Goal: Task Accomplishment & Management: Manage account settings

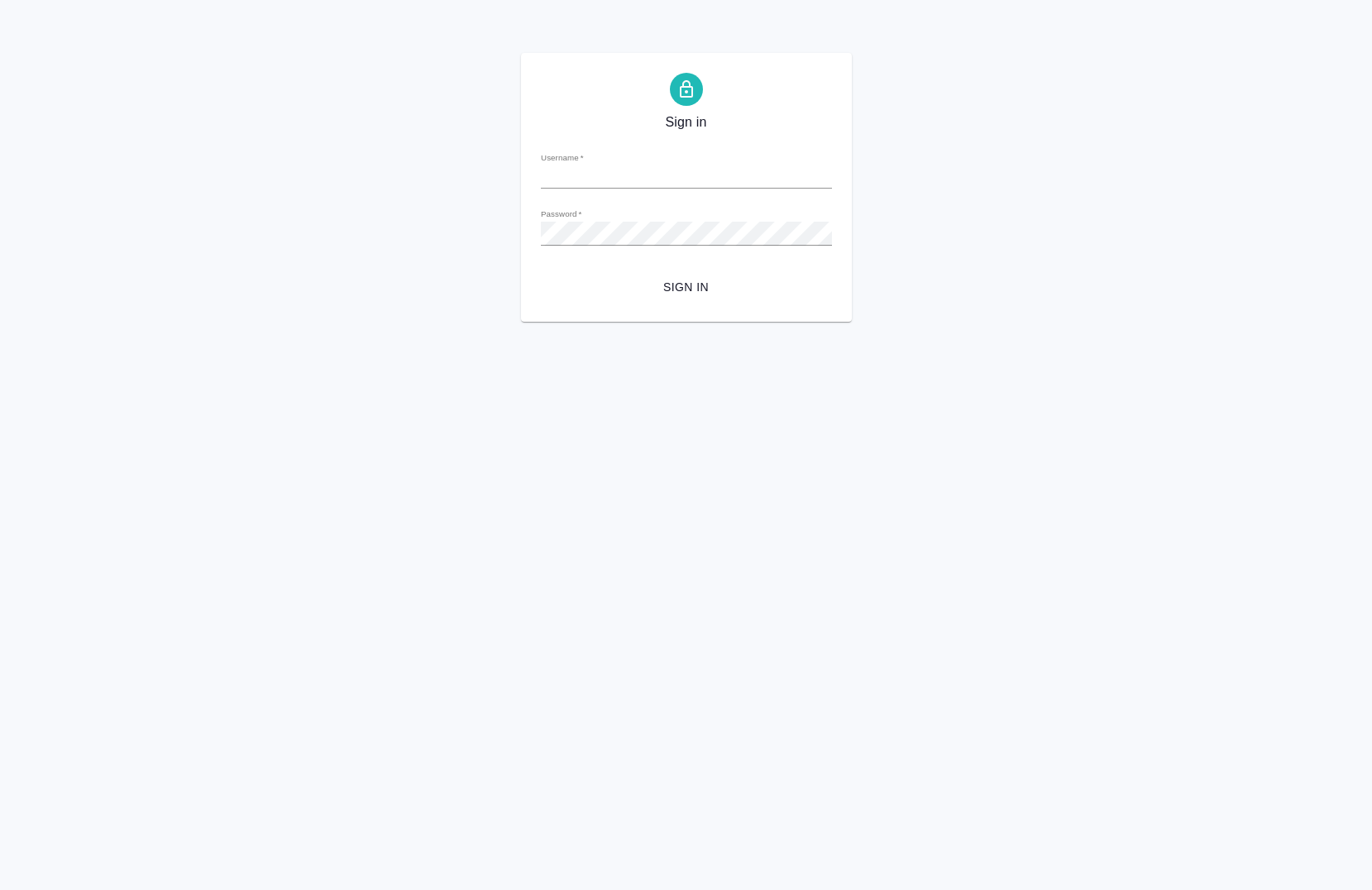
type input "a.chernova@awatera.com"
click at [672, 278] on span "Sign in" at bounding box center [686, 287] width 265 height 21
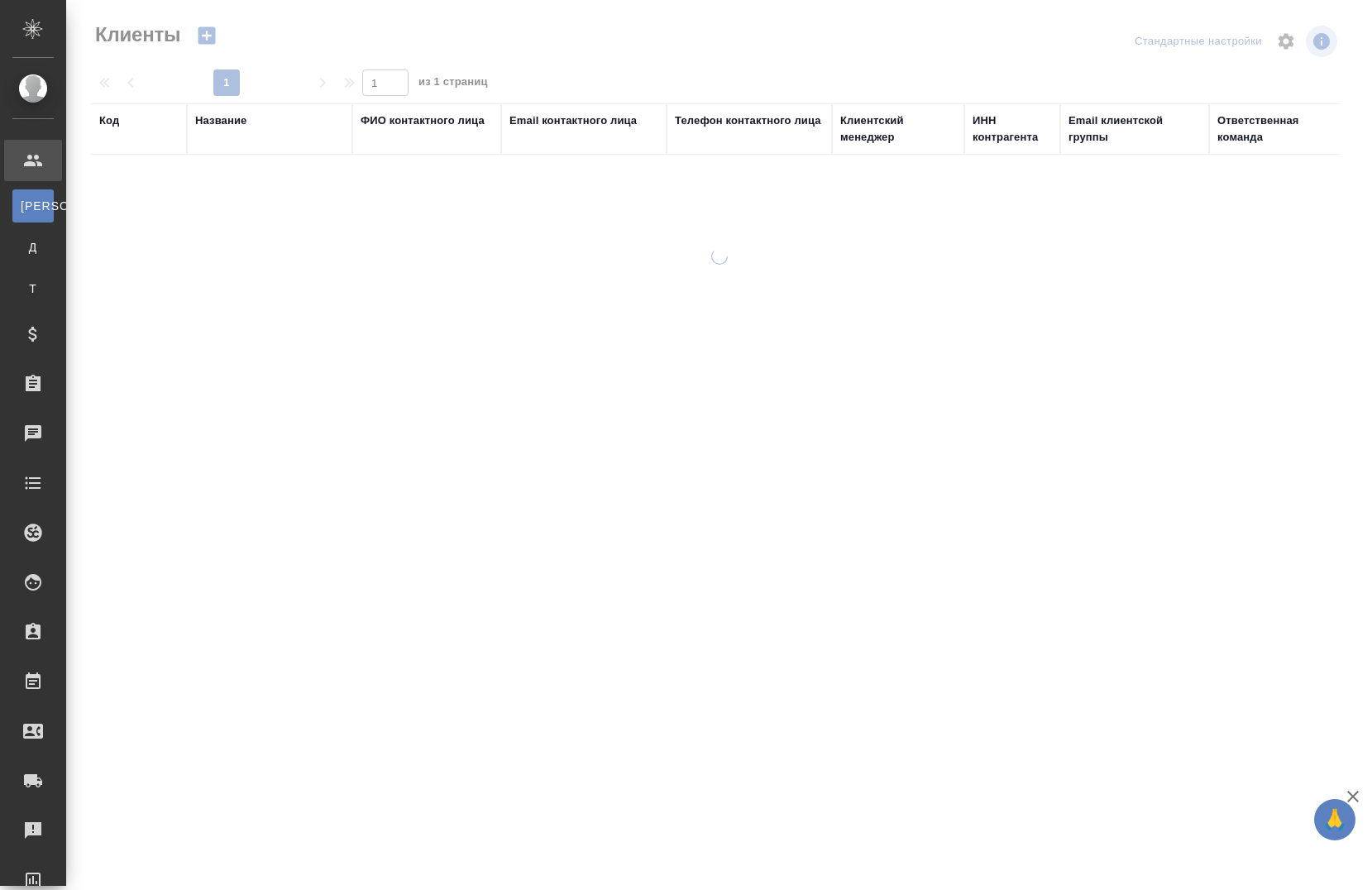
select select "RU"
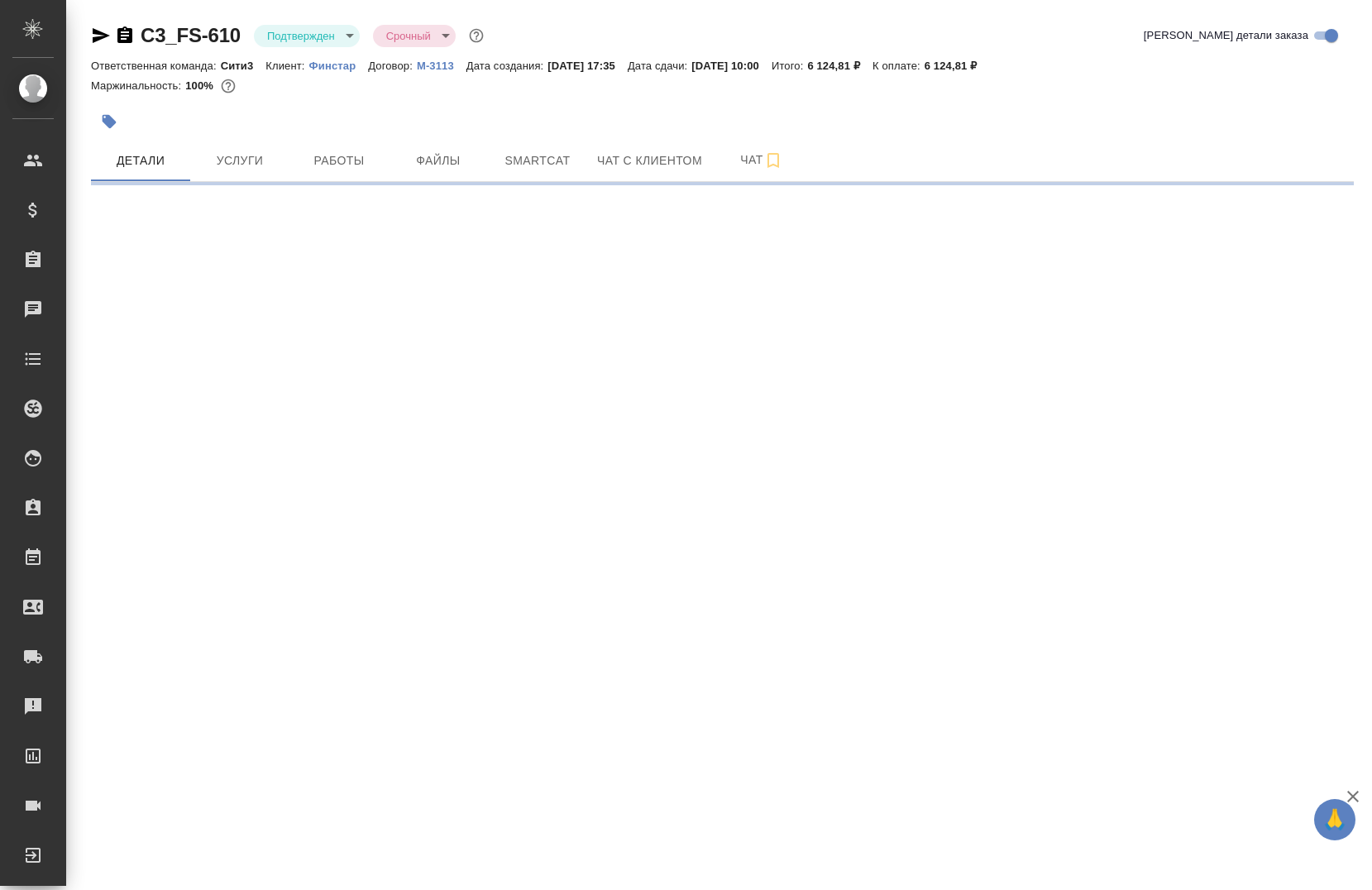
select select "RU"
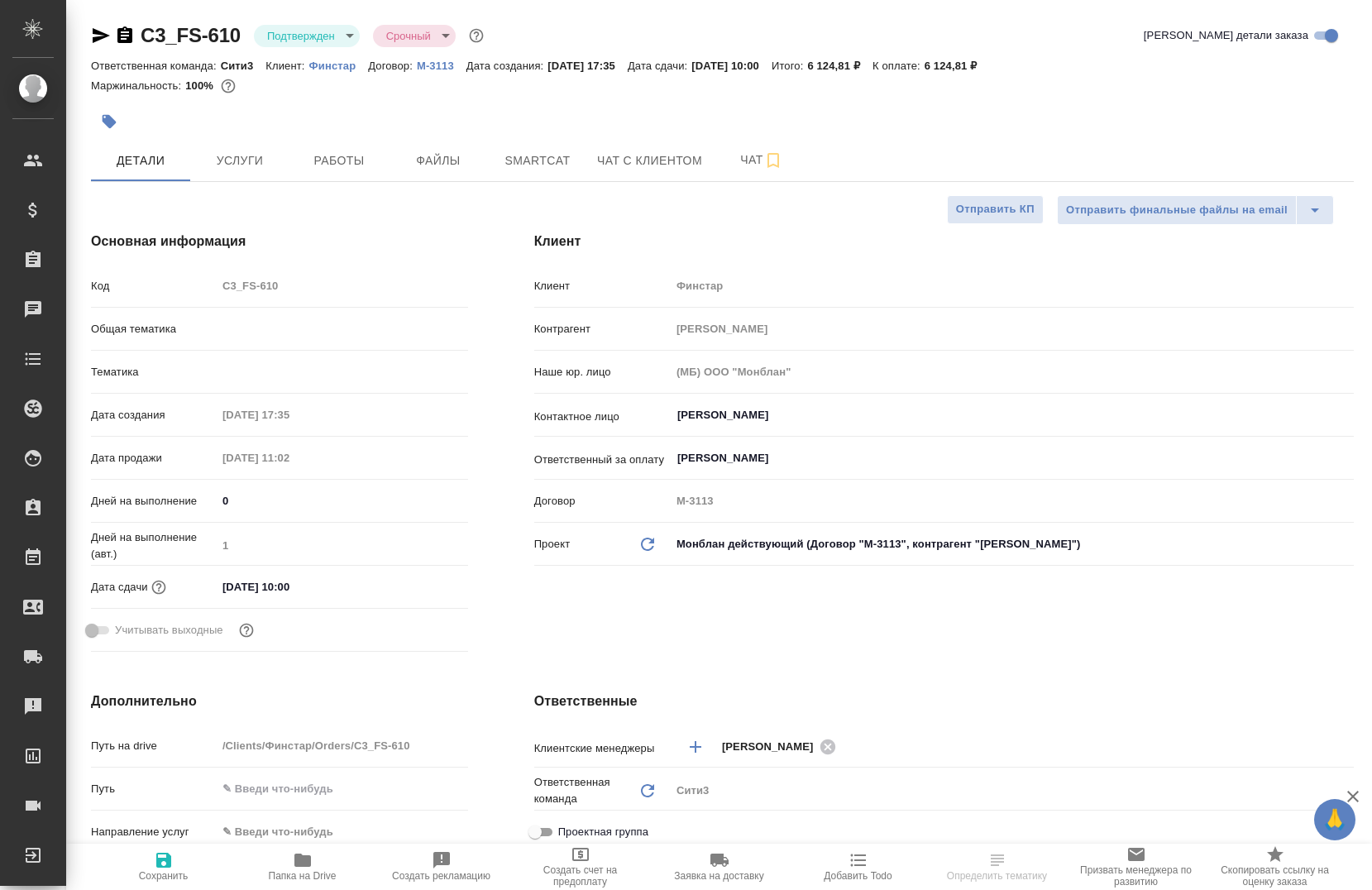
type textarea "x"
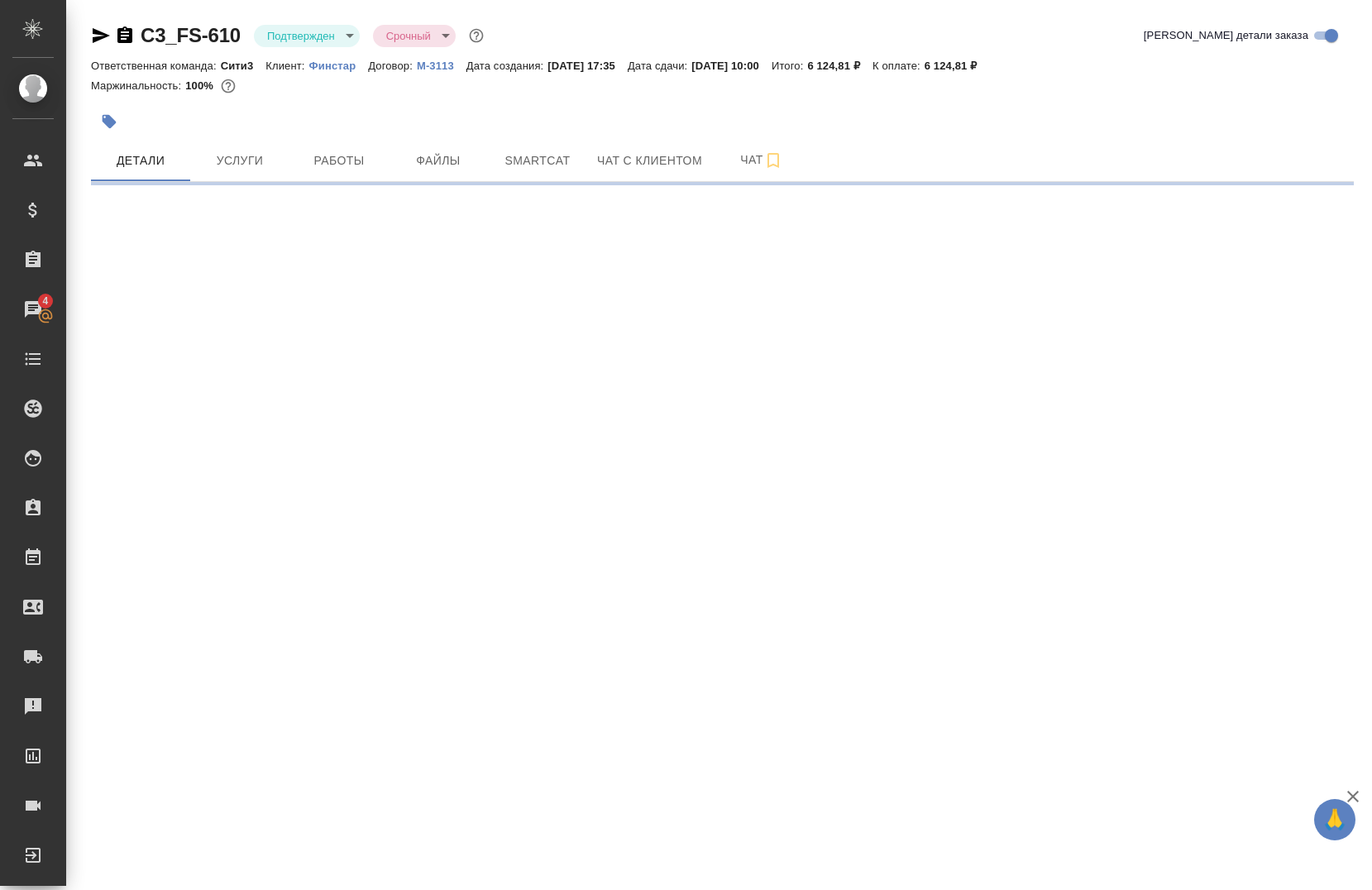
select select "RU"
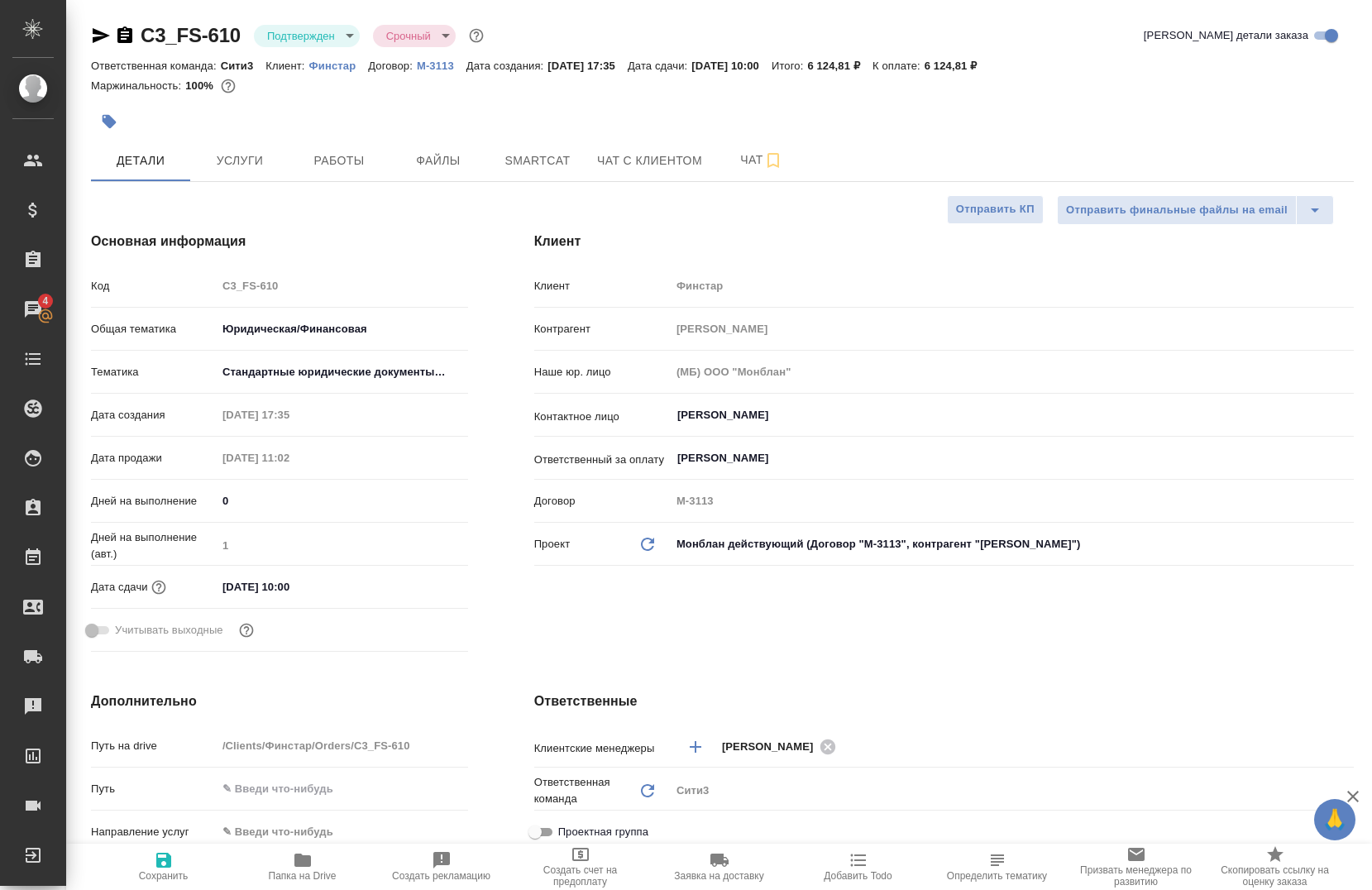
type textarea "x"
click at [333, 174] on button "Работы" at bounding box center [339, 160] width 99 height 42
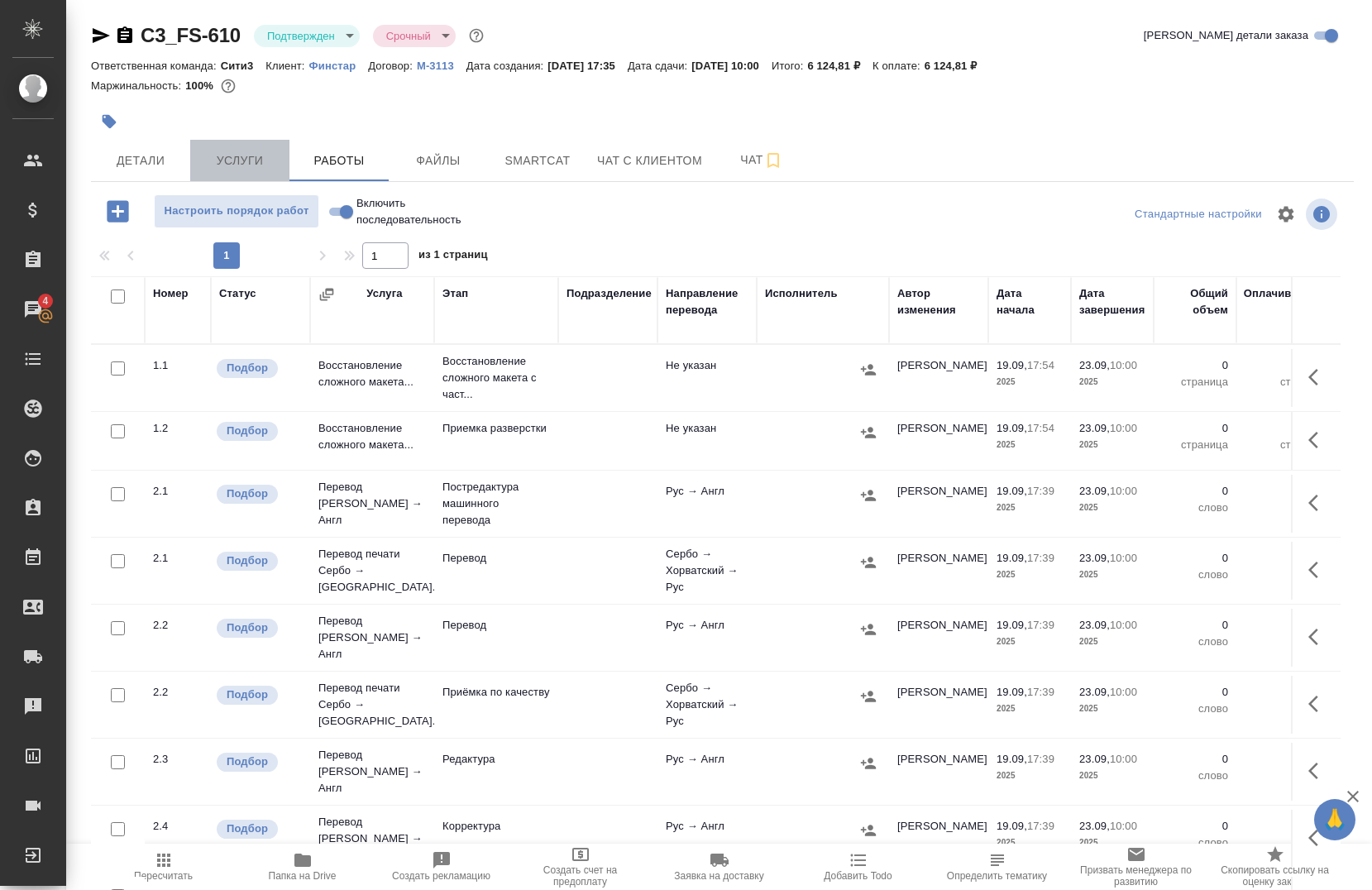
click at [262, 173] on button "Услуги" at bounding box center [240, 160] width 99 height 42
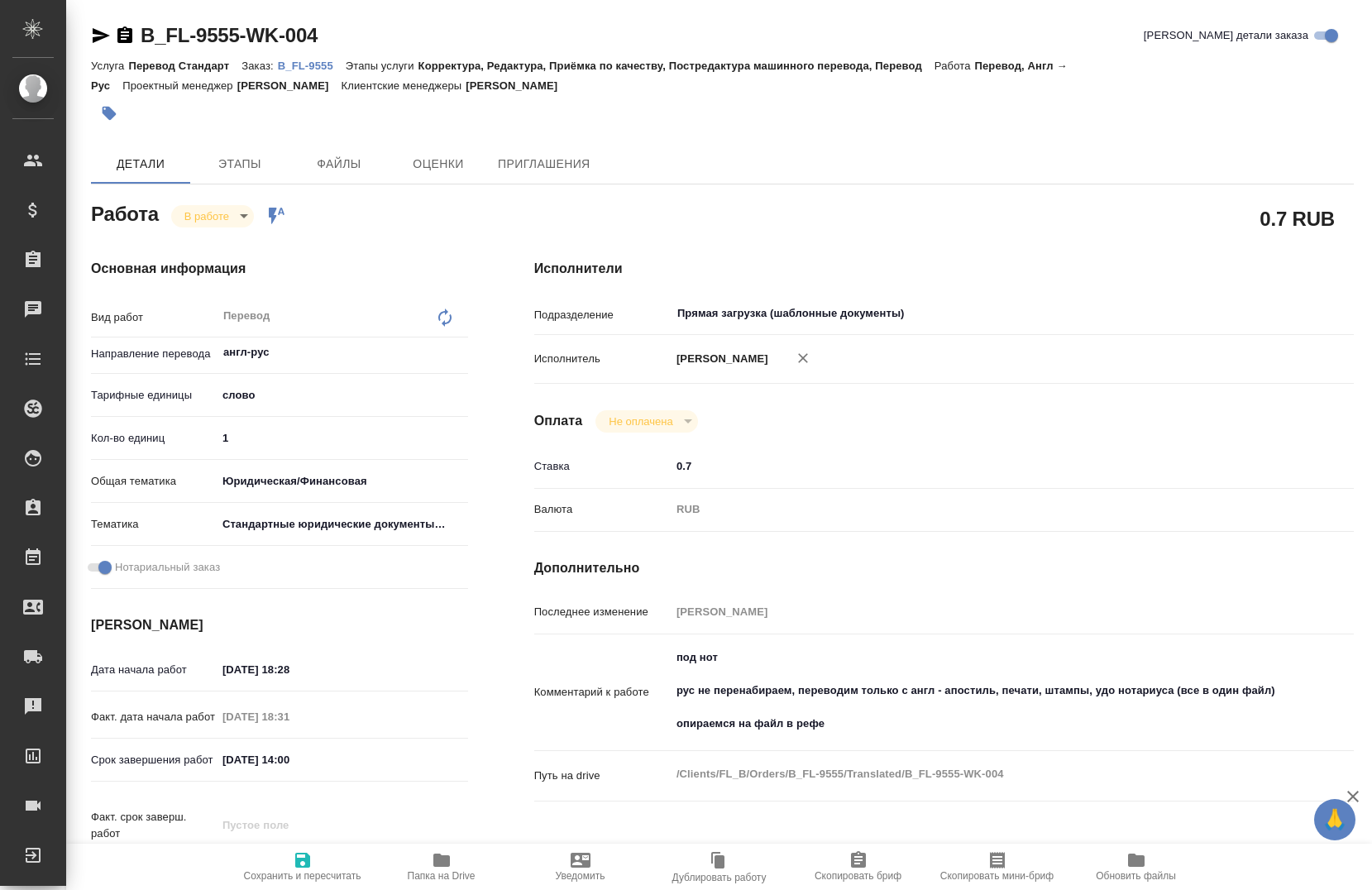
type textarea "x"
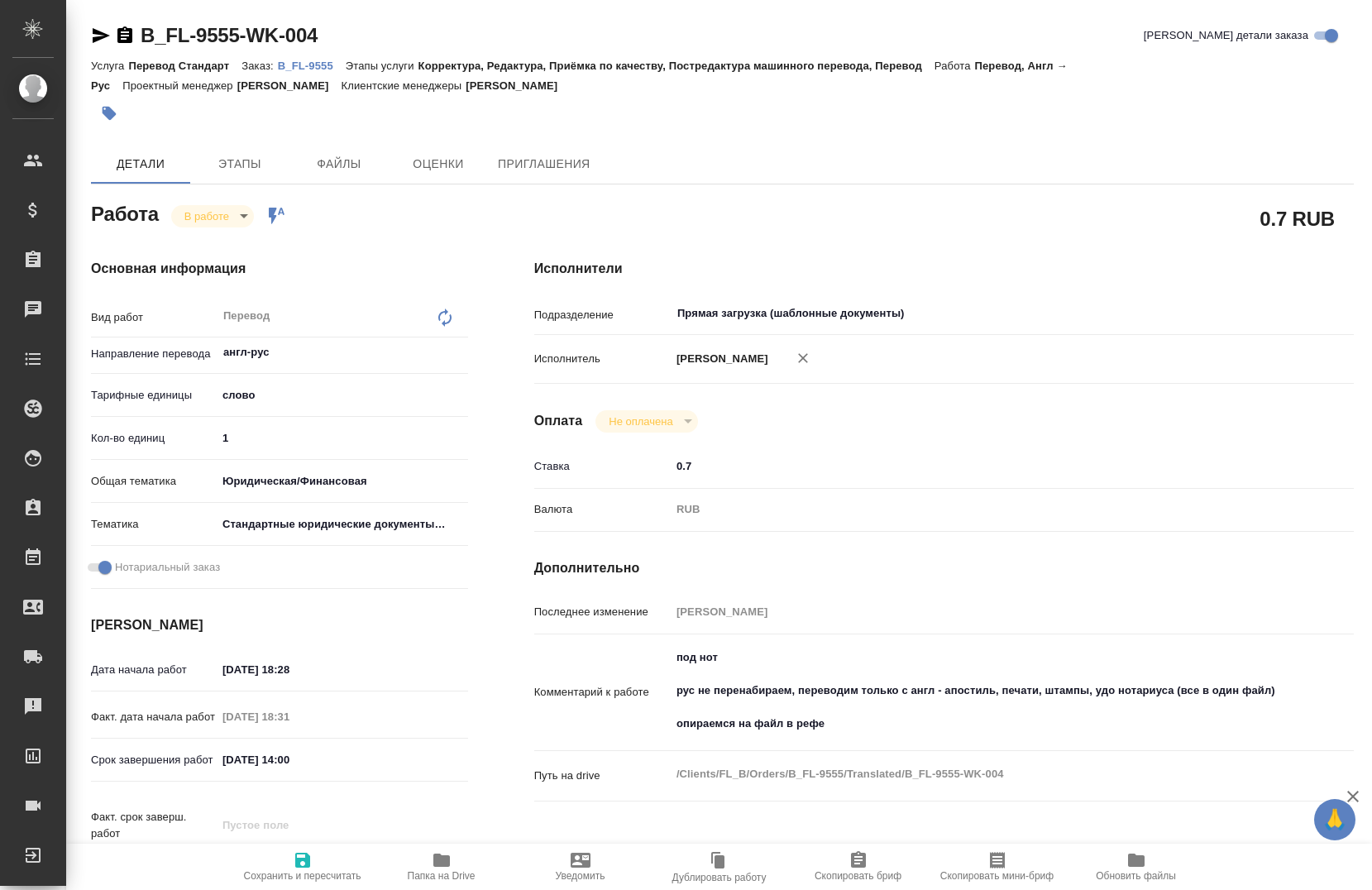
type textarea "x"
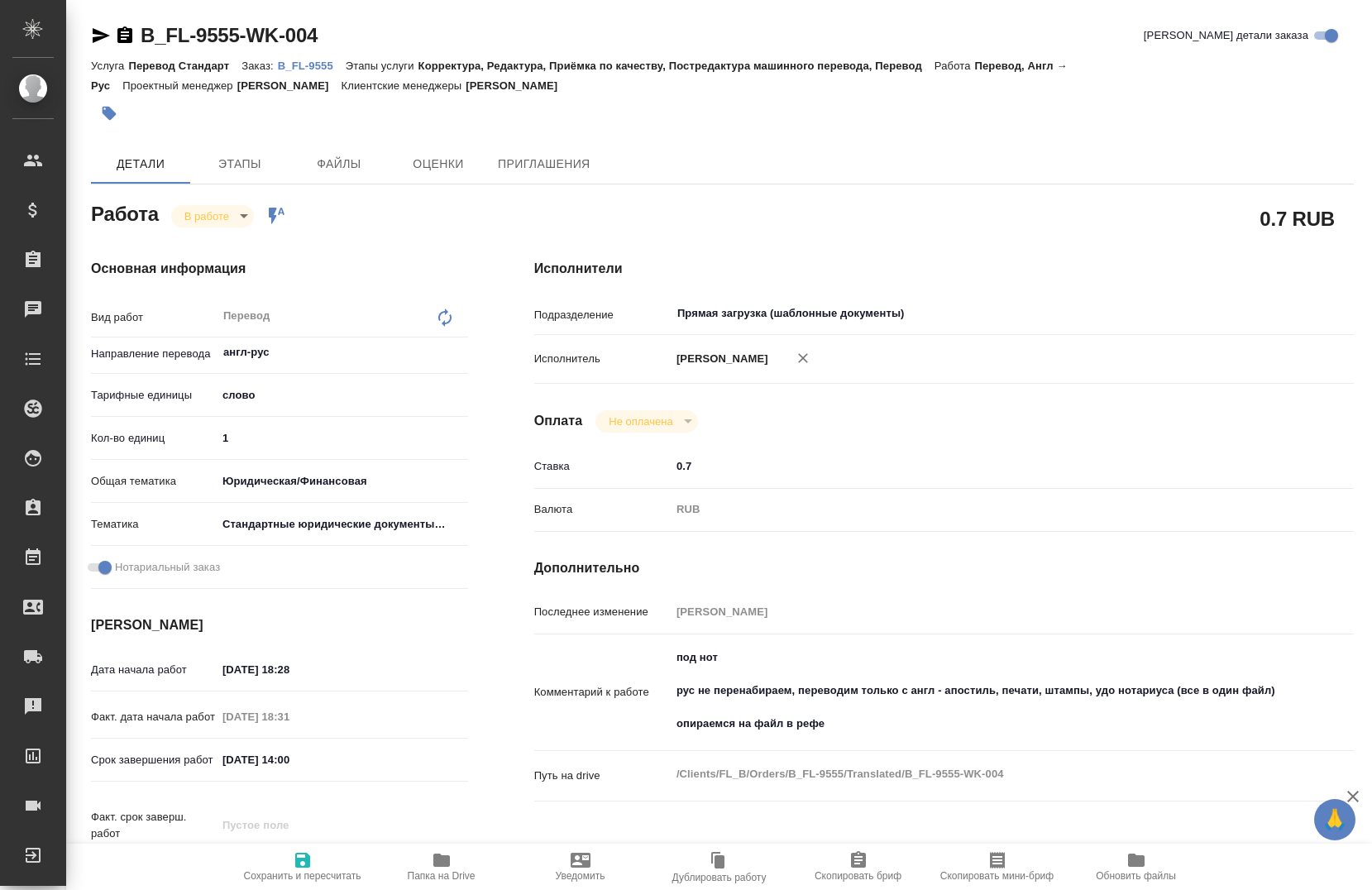
type textarea "x"
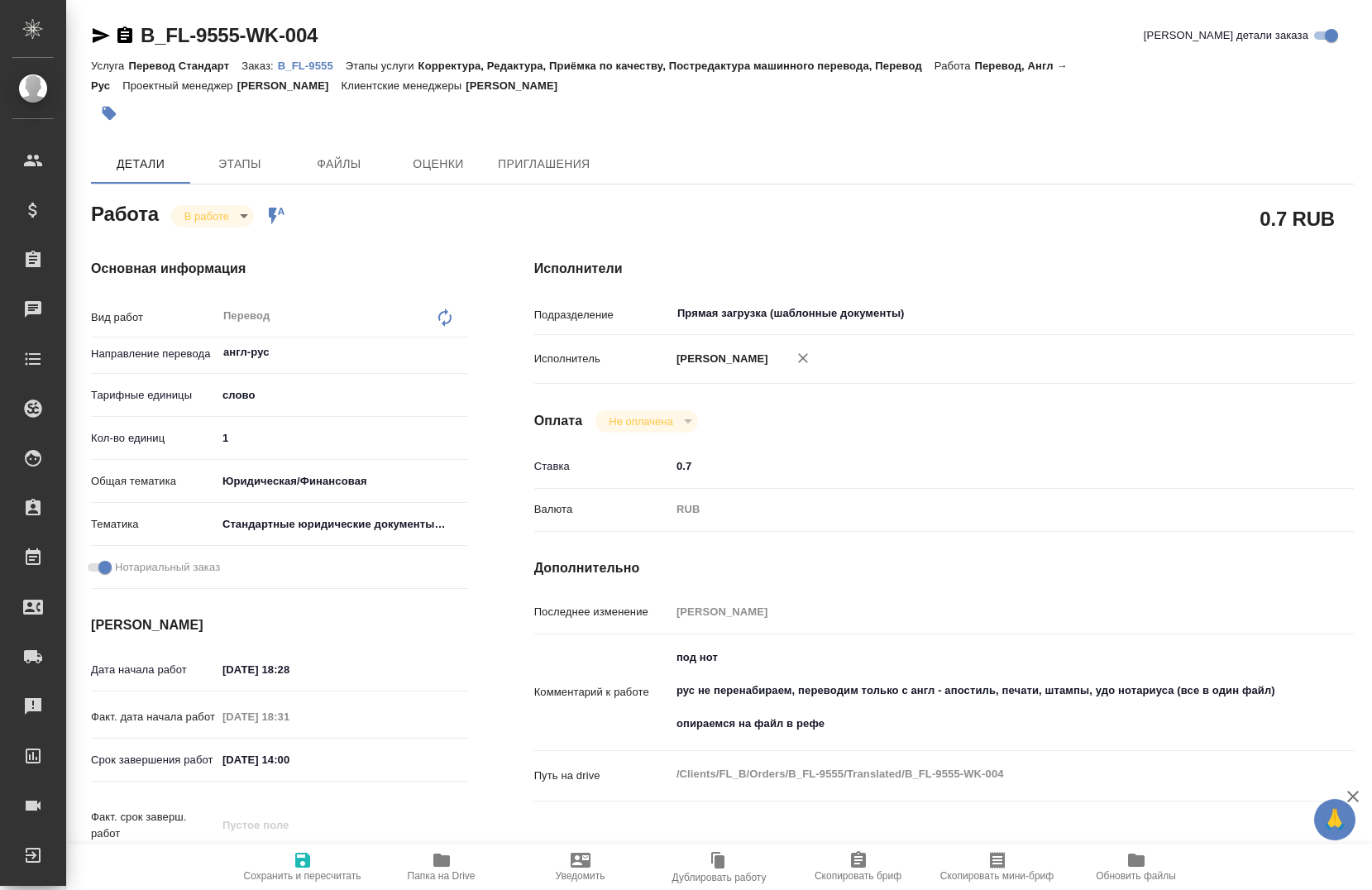
type textarea "x"
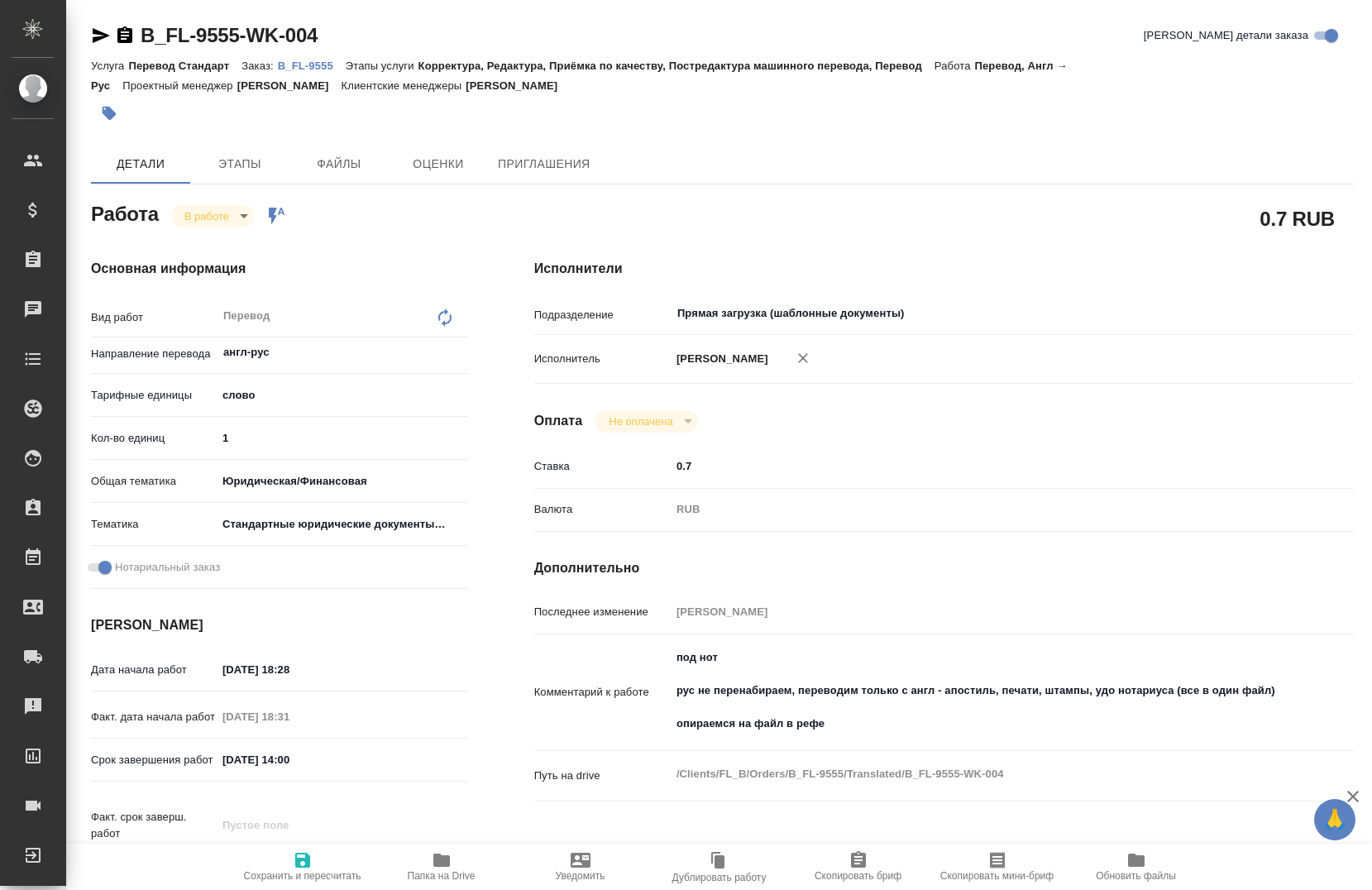
type textarea "x"
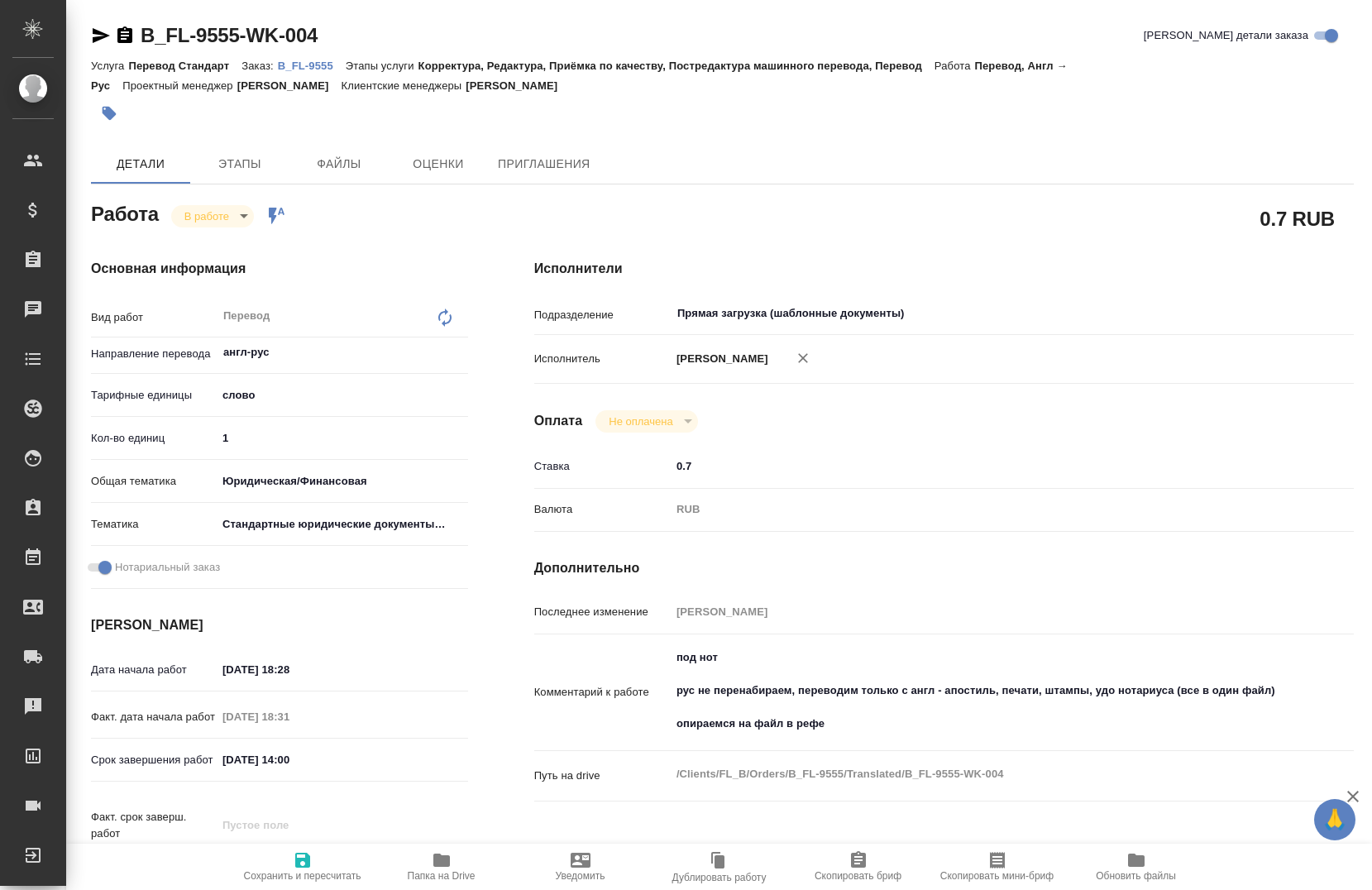
type textarea "x"
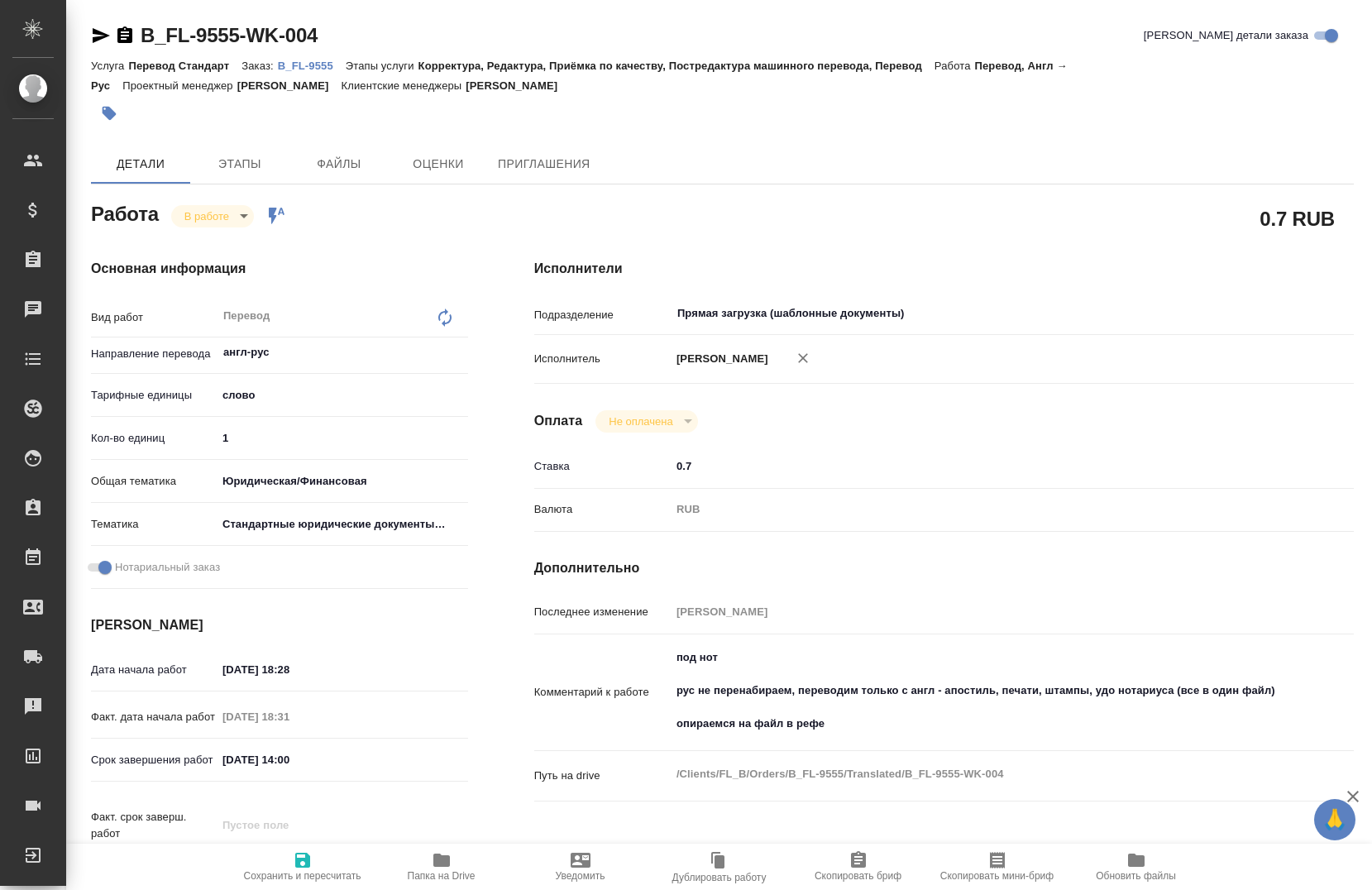
type textarea "x"
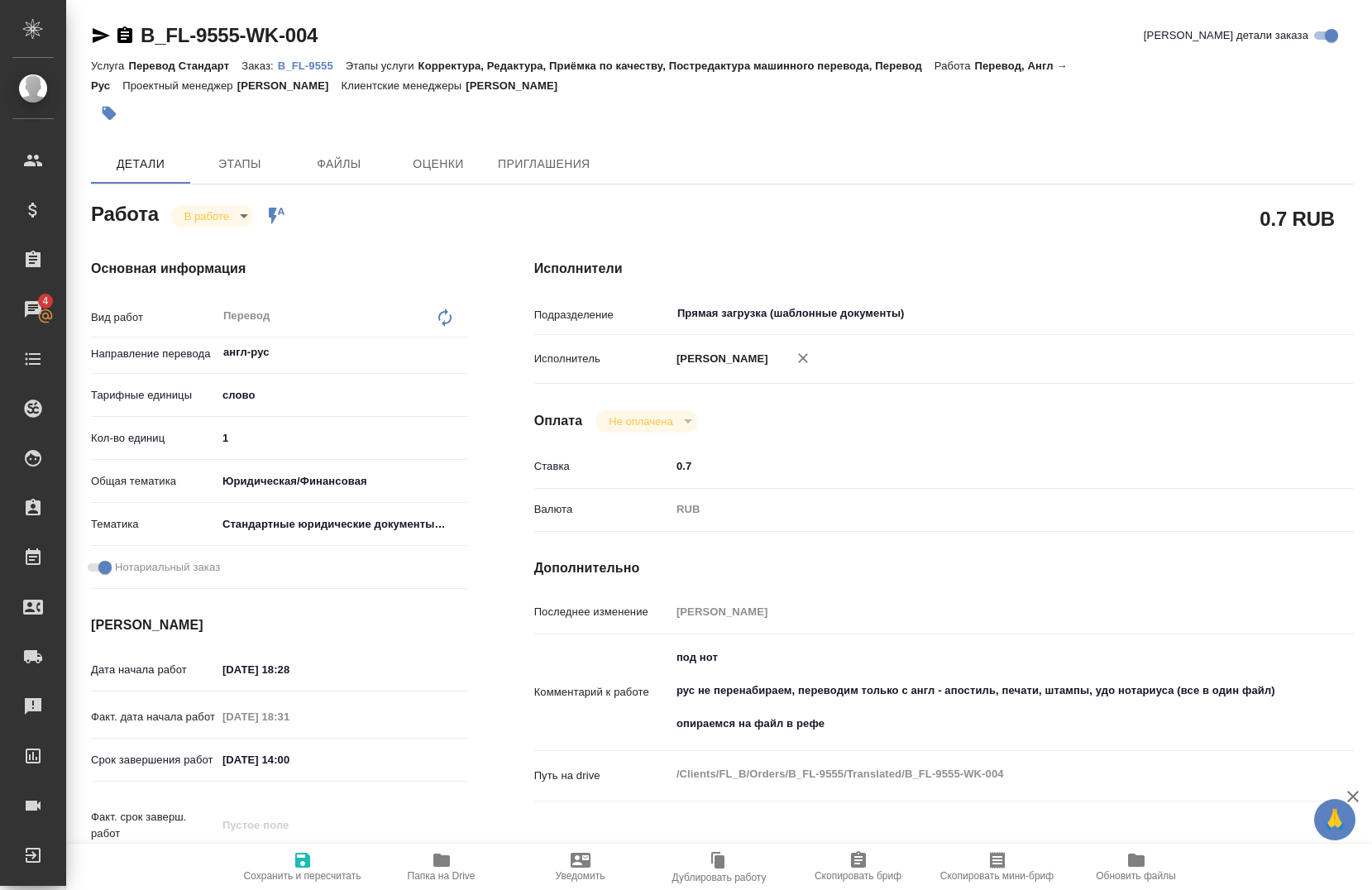
click at [304, 63] on p "B_FL-9555" at bounding box center [311, 65] width 68 height 13
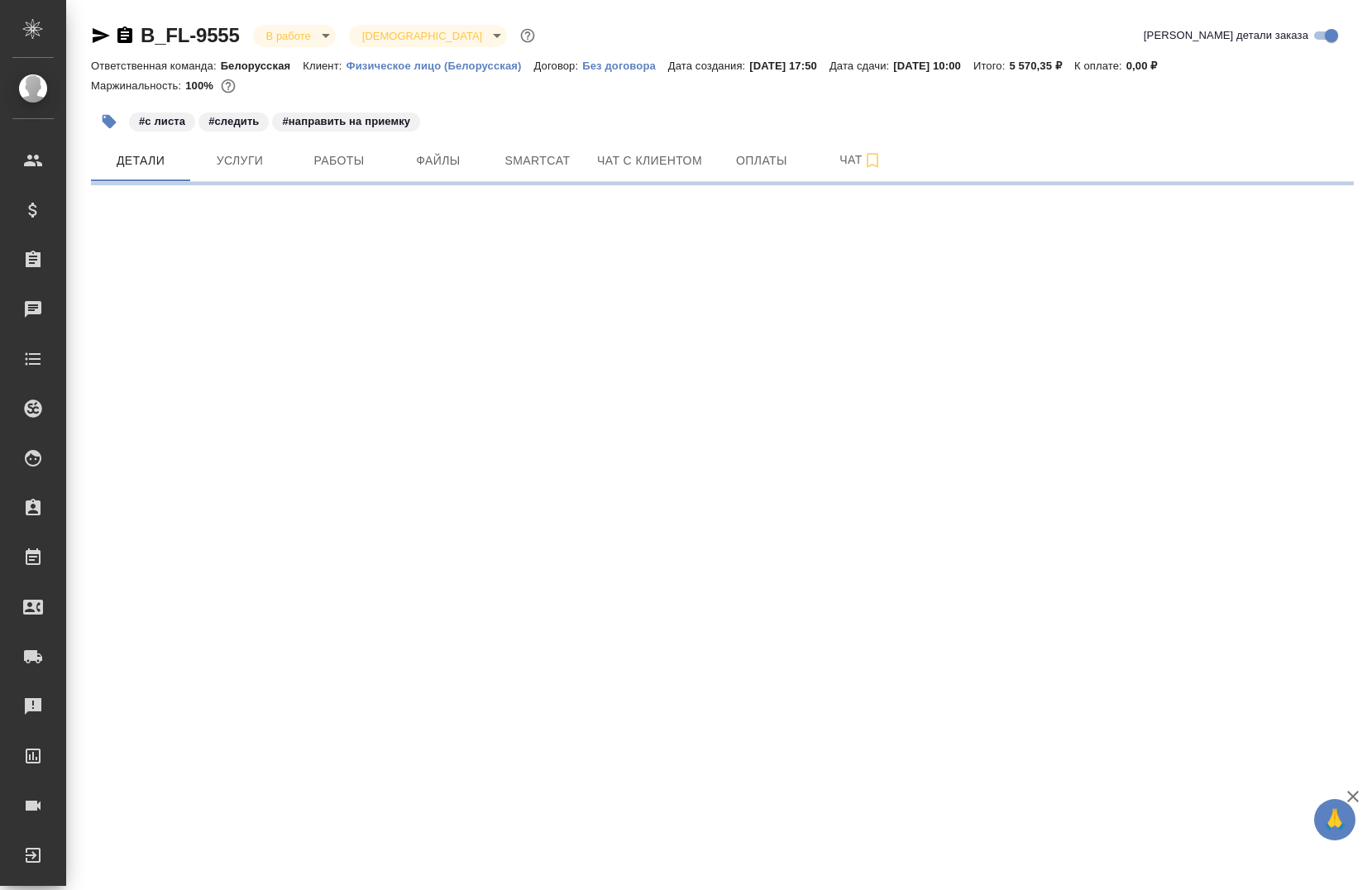
select select "RU"
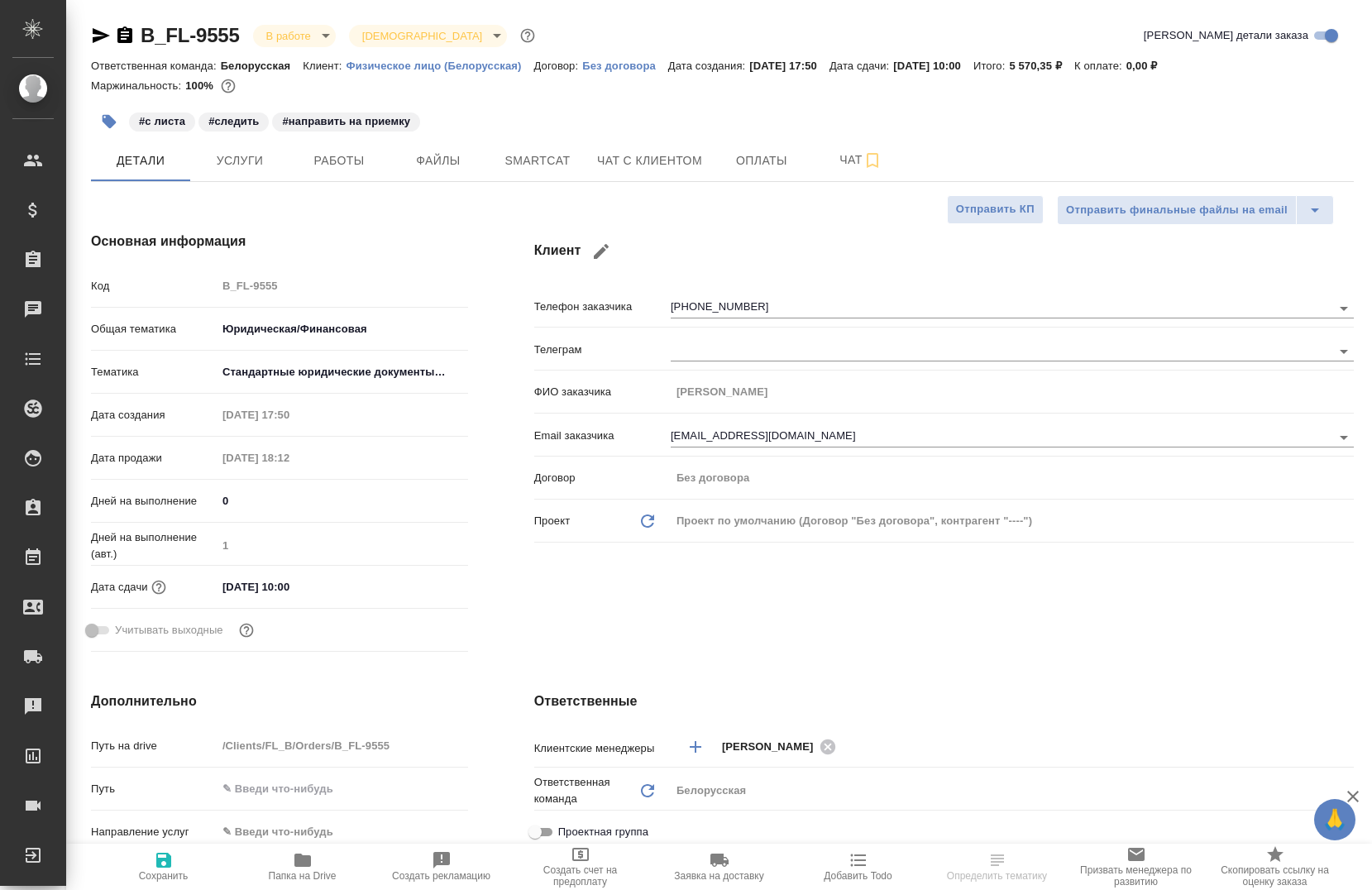
type textarea "x"
drag, startPoint x: 337, startPoint y: 158, endPoint x: 228, endPoint y: 146, distance: 109.7
click at [228, 146] on button "Услуги" at bounding box center [240, 160] width 99 height 42
